Goal: Information Seeking & Learning: Learn about a topic

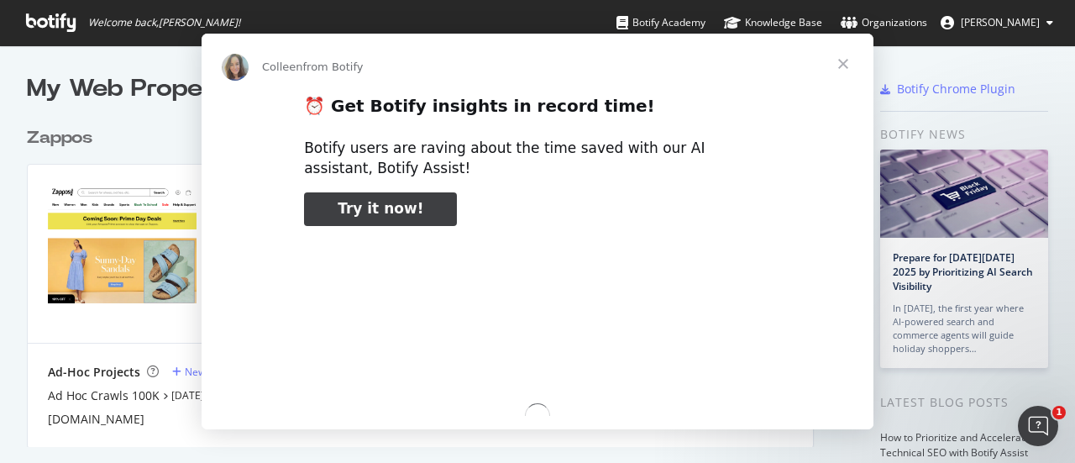
click at [73, 142] on div "Intercom messenger" at bounding box center [537, 231] width 1075 height 463
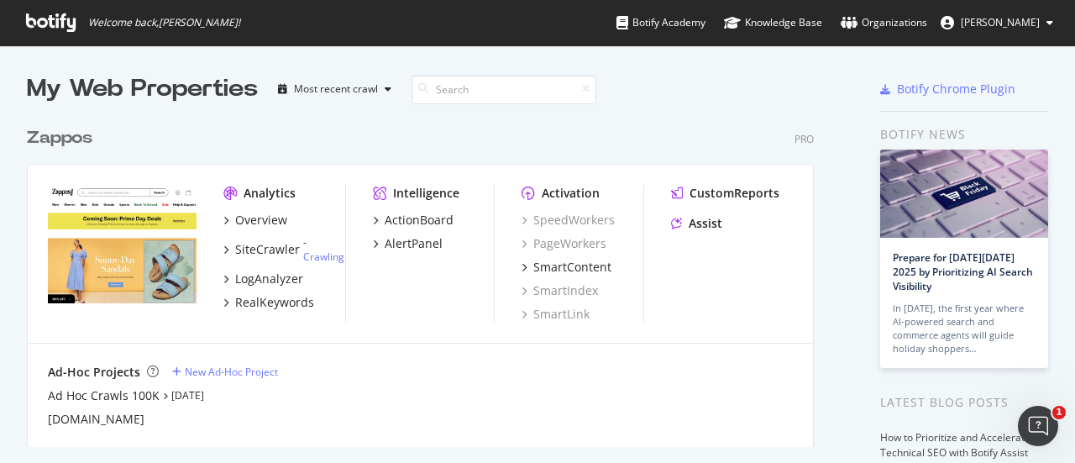
click at [64, 135] on div "Zappos" at bounding box center [59, 138] width 65 height 24
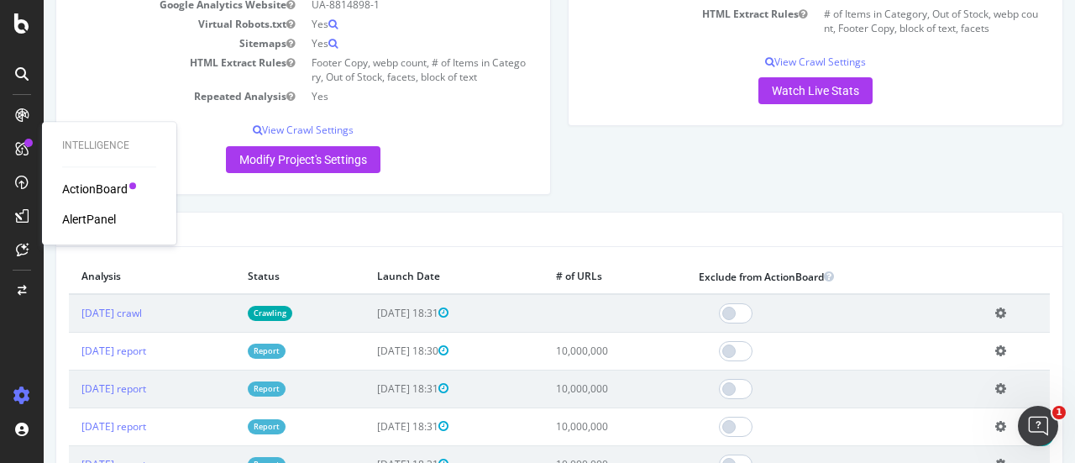
scroll to position [343, 0]
click at [146, 344] on link "[DATE] report" at bounding box center [113, 350] width 65 height 14
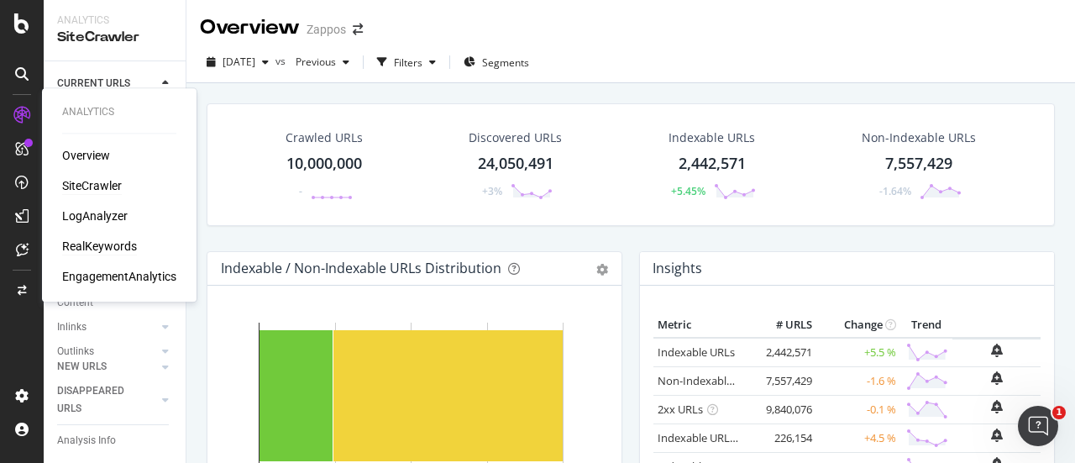
click at [101, 251] on div "RealKeywords" at bounding box center [99, 246] width 75 height 17
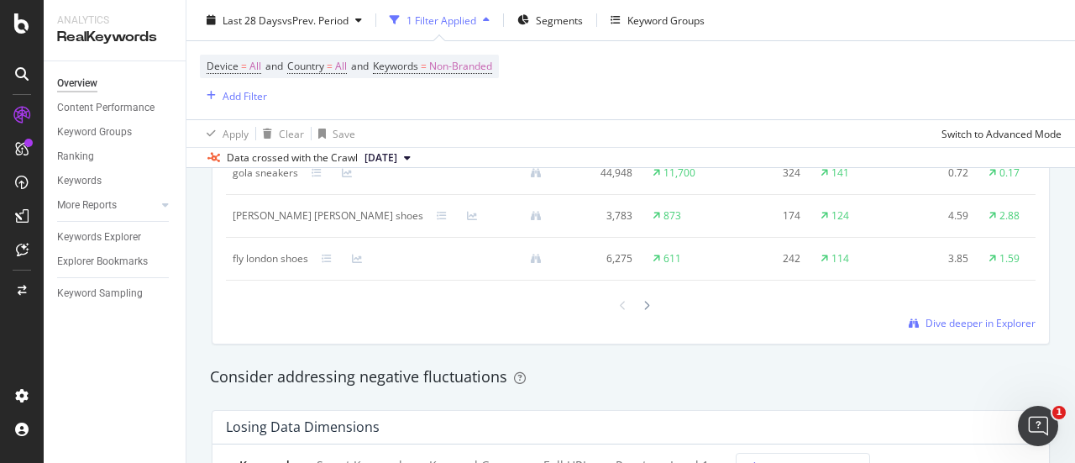
scroll to position [1667, 0]
